Goal: Task Accomplishment & Management: Manage account settings

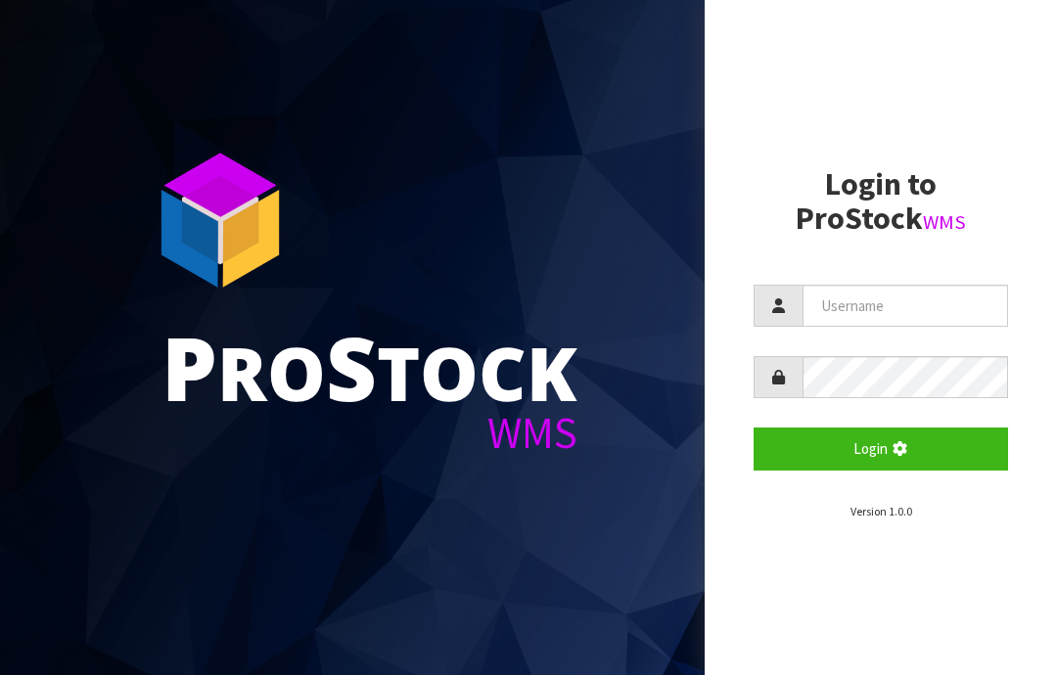
scroll to position [268, 0]
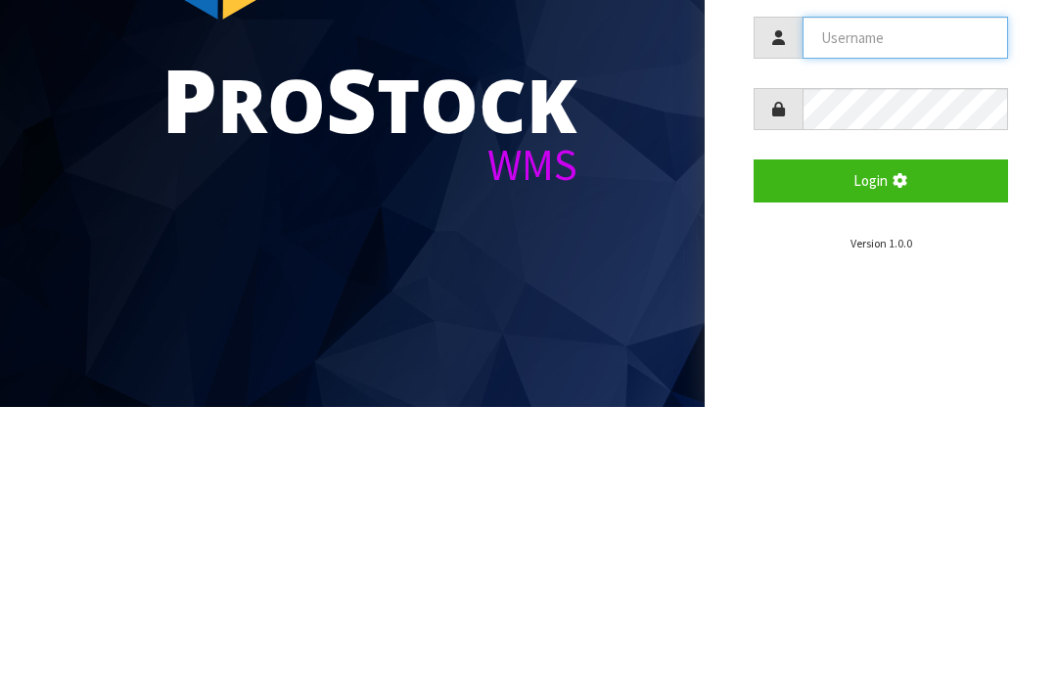
click at [863, 285] on input "text" at bounding box center [906, 306] width 206 height 42
type input "J"
click at [871, 285] on input "text" at bounding box center [906, 306] width 206 height 42
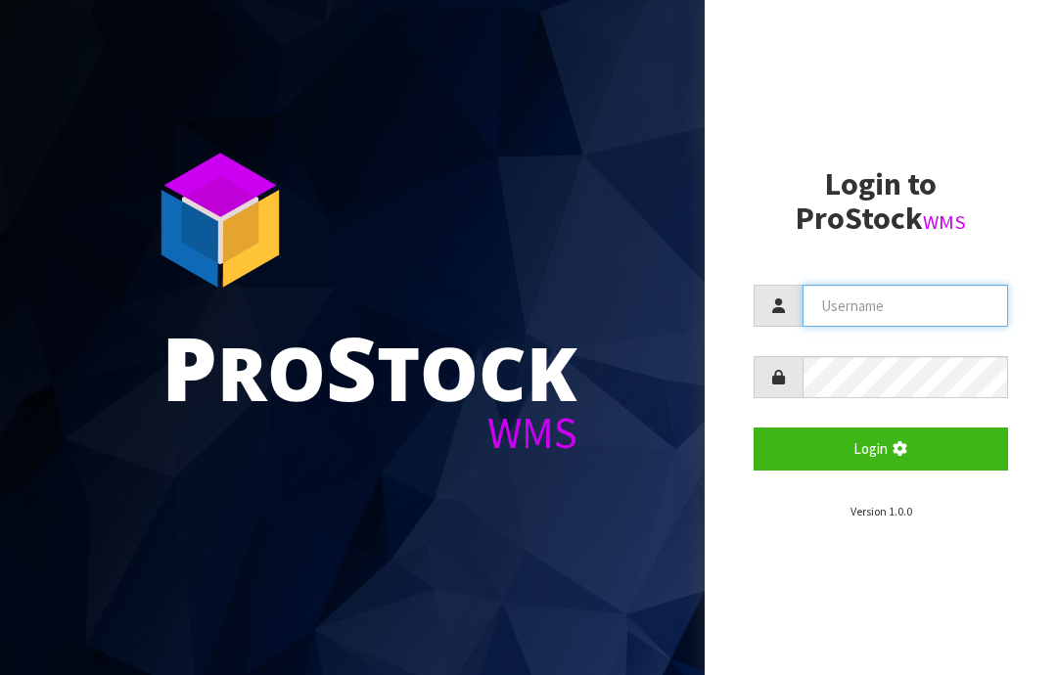
click at [837, 304] on input "text" at bounding box center [906, 306] width 206 height 42
click at [867, 456] on button "Login" at bounding box center [881, 449] width 255 height 42
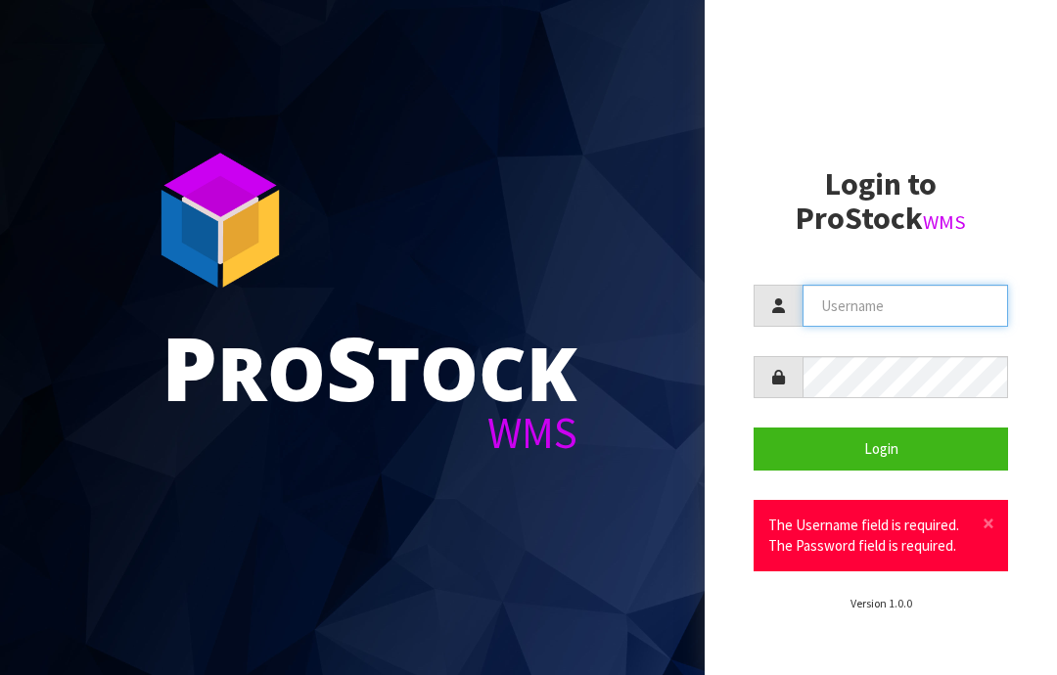
click at [867, 299] on input "text" at bounding box center [906, 306] width 206 height 42
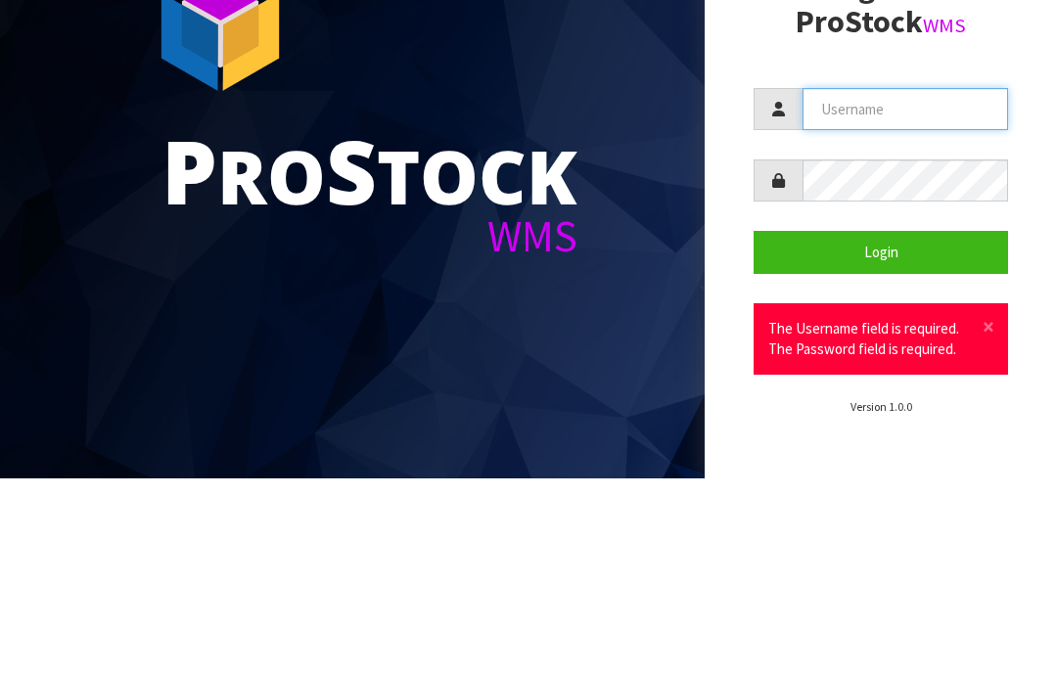
type input "JGBIMPORTS"
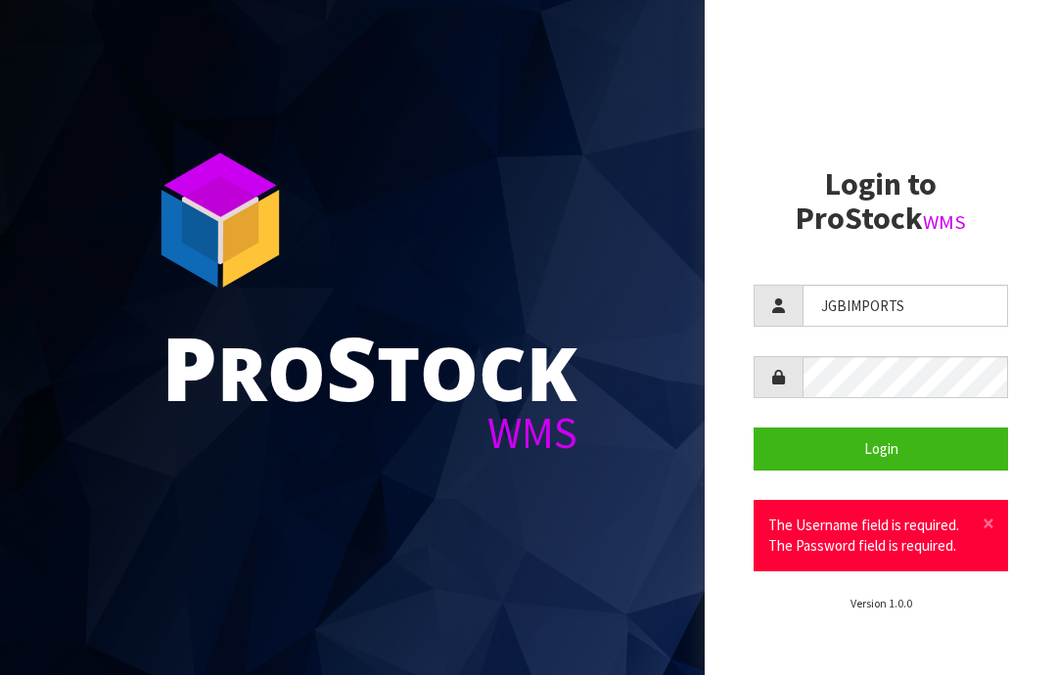
click at [891, 443] on button "Login" at bounding box center [881, 449] width 255 height 42
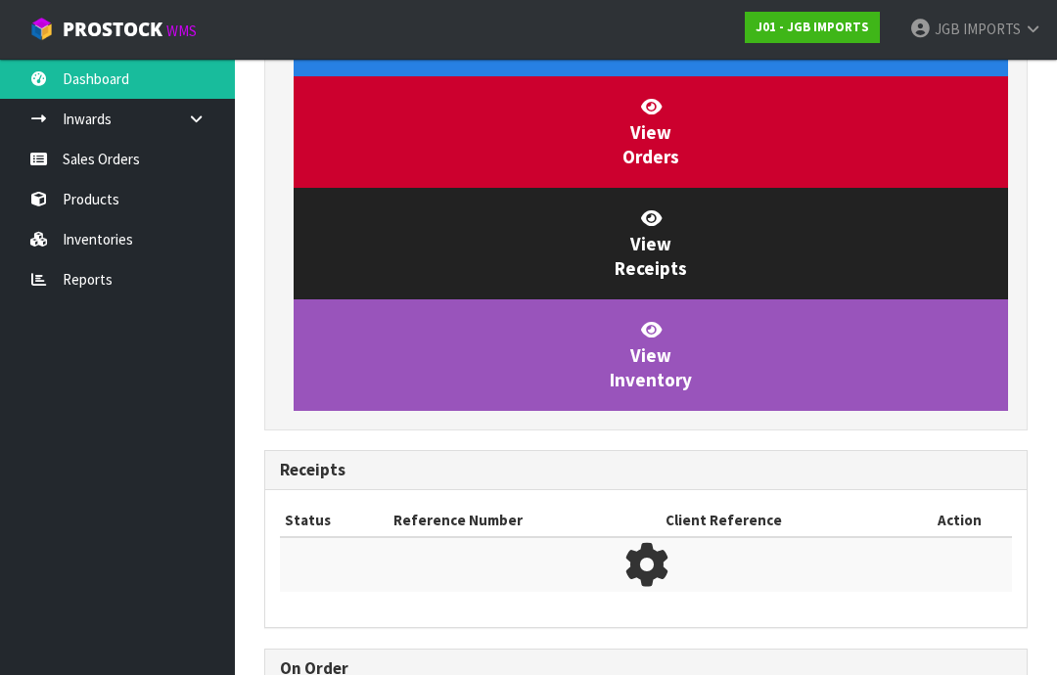
scroll to position [977810, 978170]
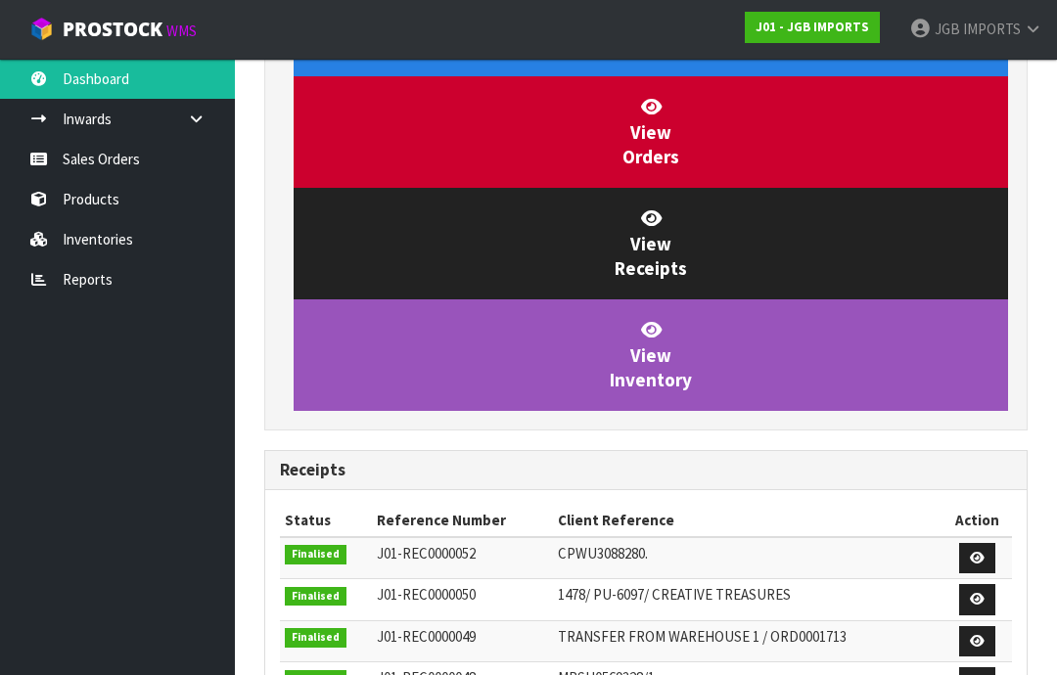
click at [100, 165] on link "Sales Orders" at bounding box center [117, 159] width 235 height 40
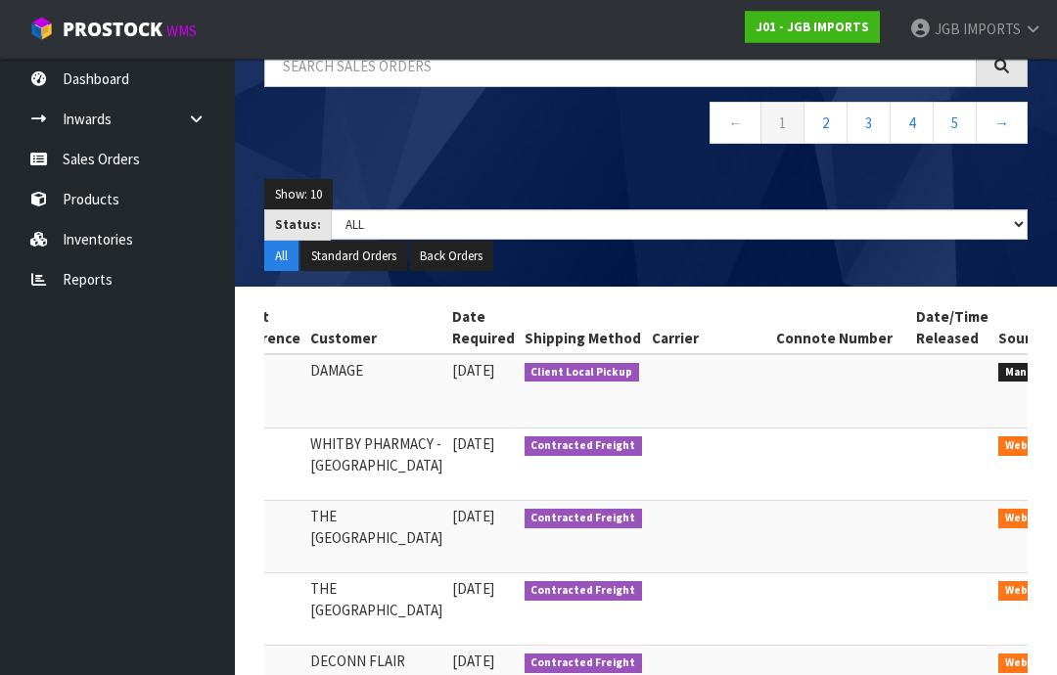
scroll to position [172, 0]
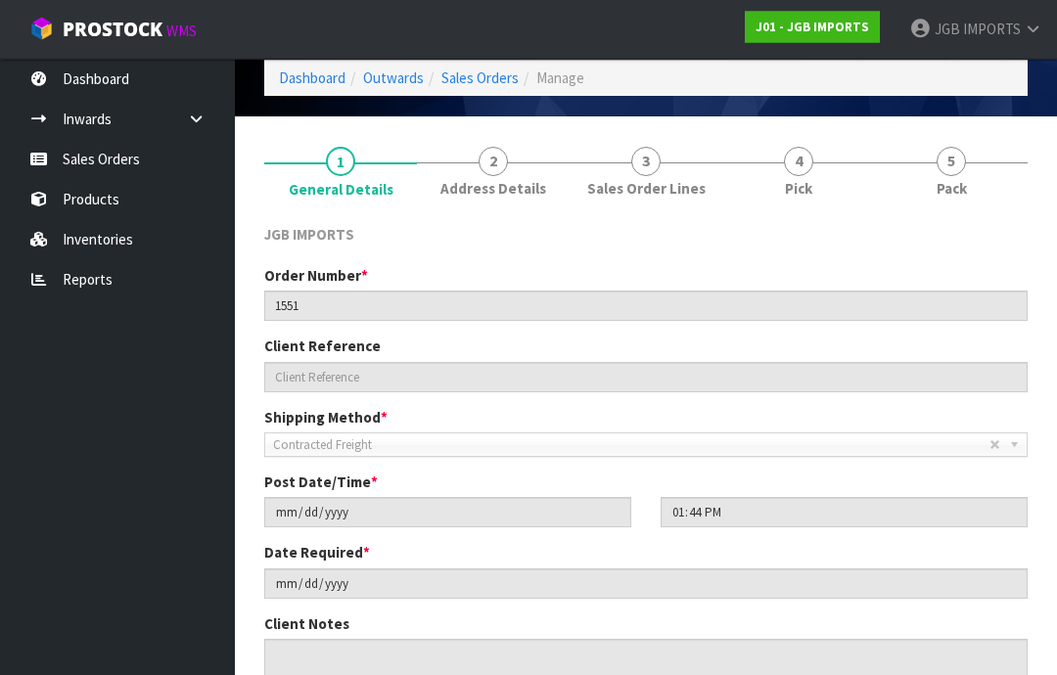
scroll to position [273, 0]
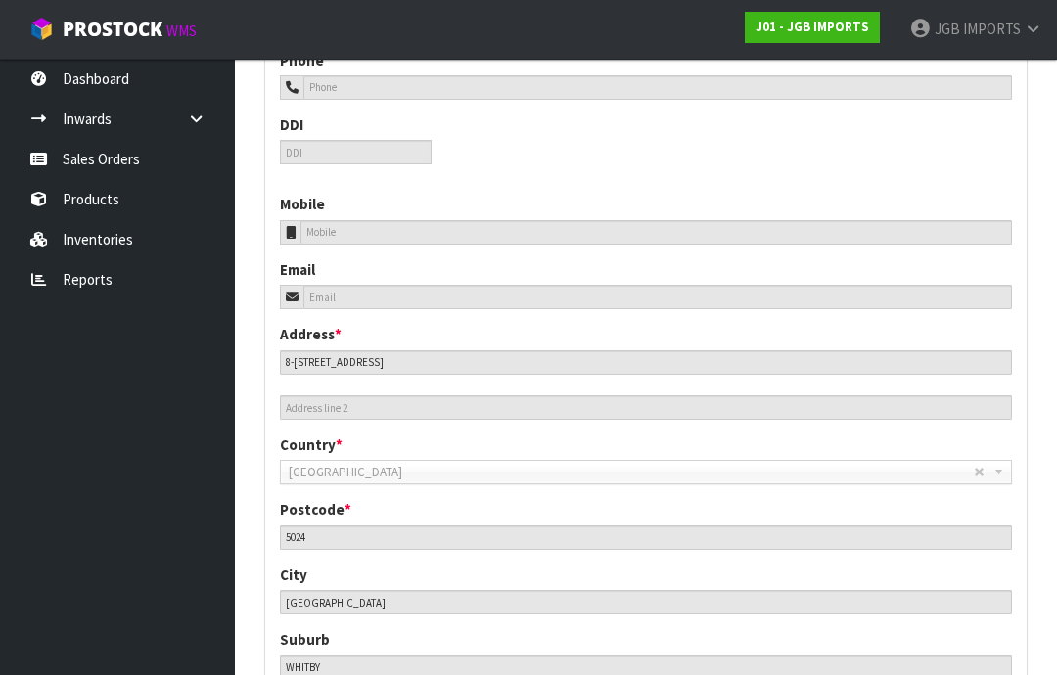
scroll to position [802, 0]
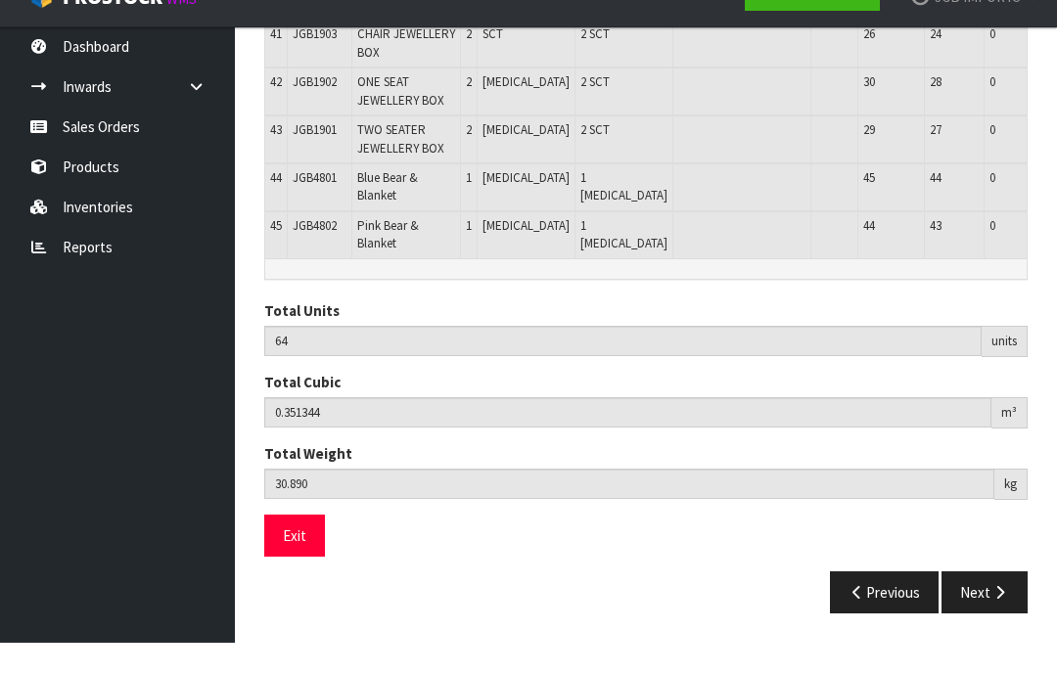
scroll to position [2423, 0]
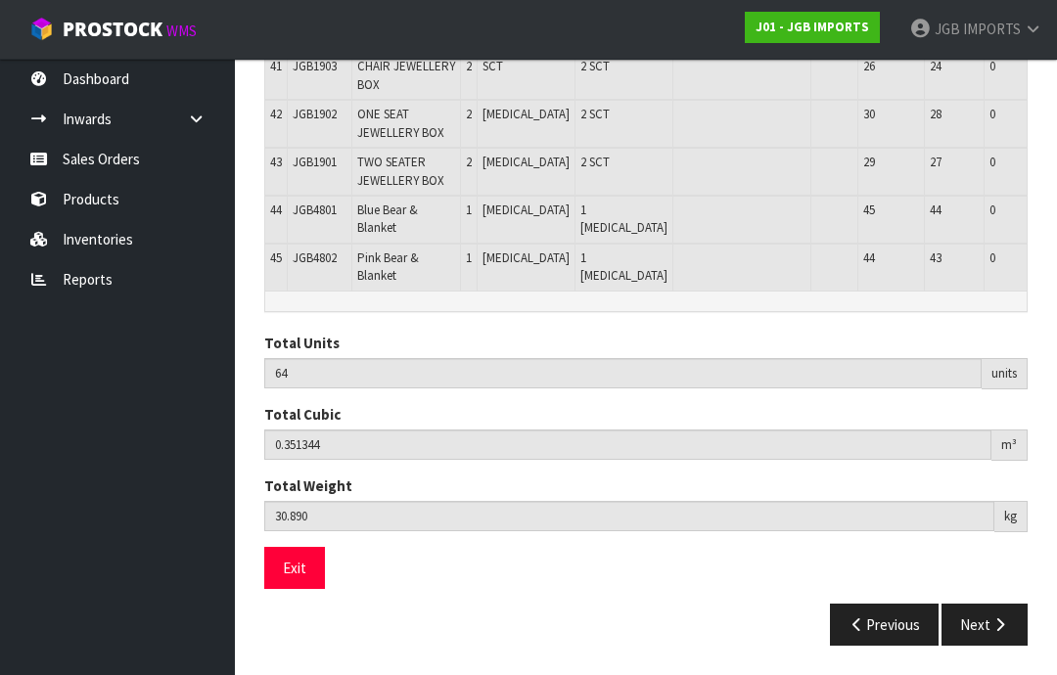
click at [297, 589] on button "Exit" at bounding box center [294, 568] width 61 height 42
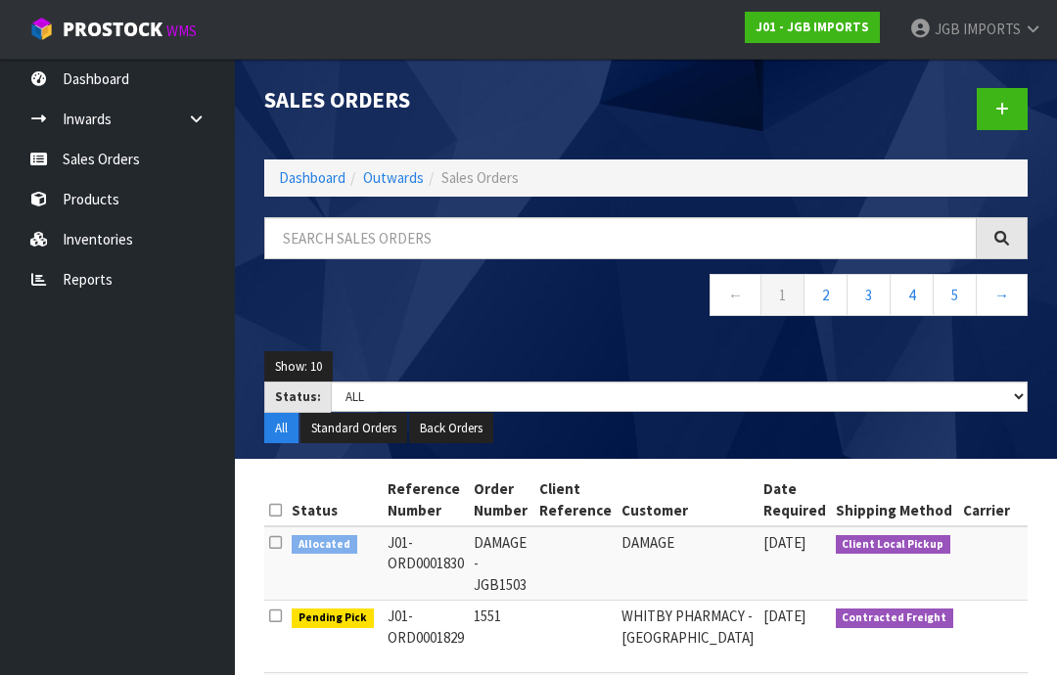
click at [1015, 32] on span "IMPORTS" at bounding box center [992, 29] width 58 height 19
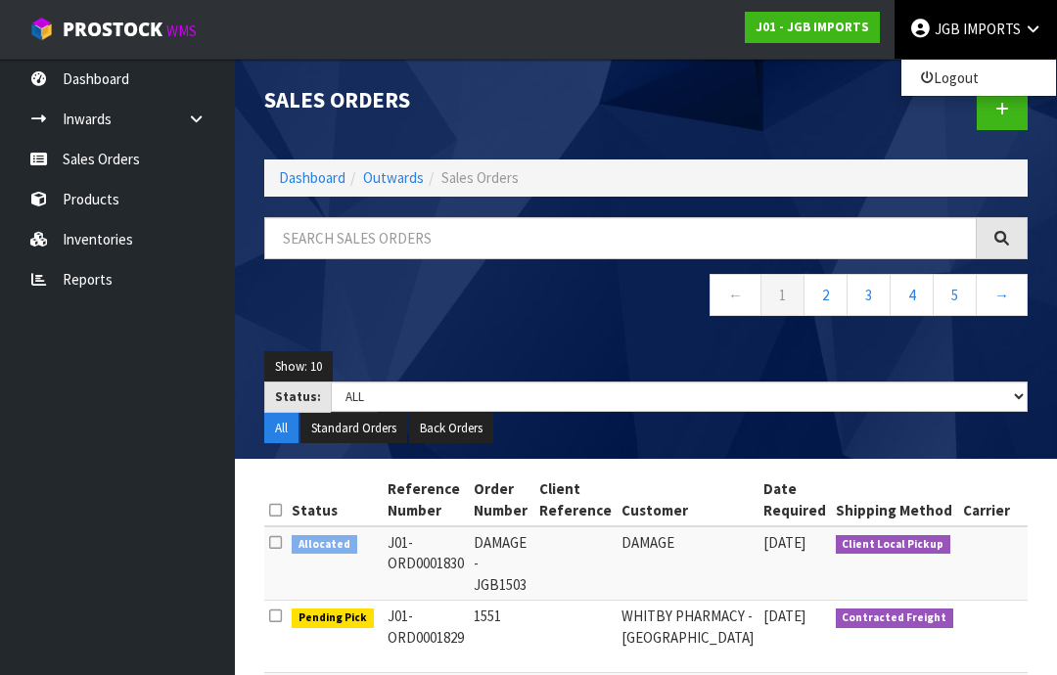
click at [962, 78] on link "Logout" at bounding box center [979, 78] width 155 height 26
